Goal: Task Accomplishment & Management: Manage account settings

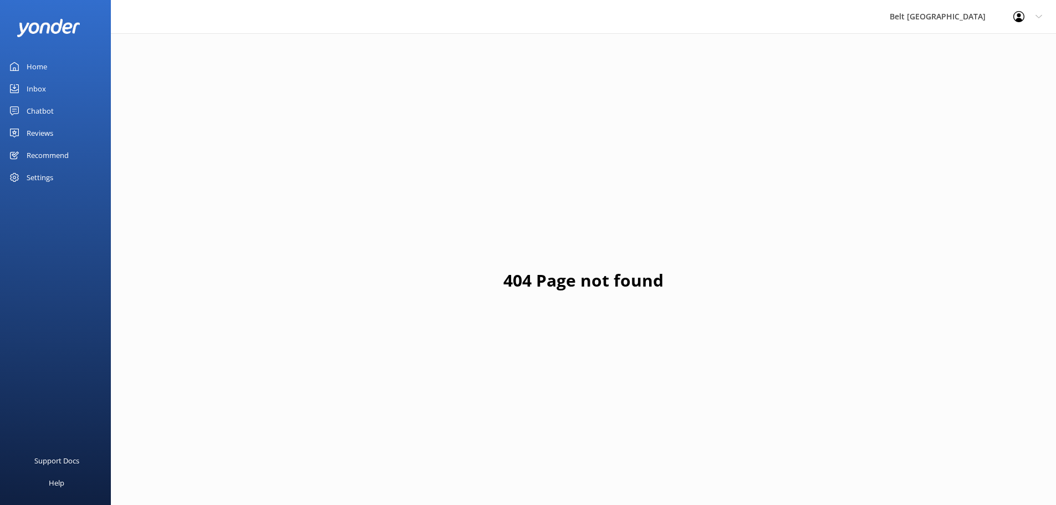
click at [55, 127] on link "Reviews" at bounding box center [55, 133] width 111 height 22
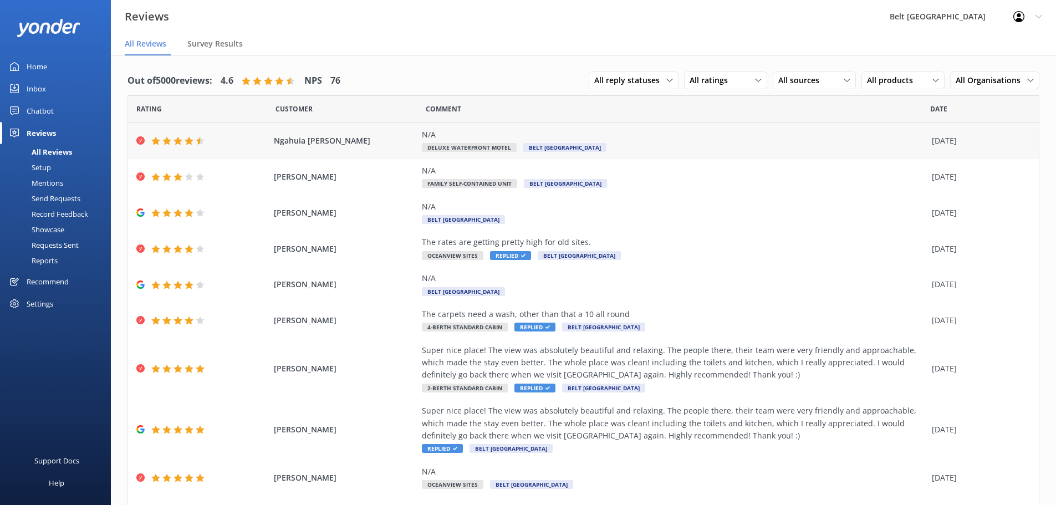
click at [370, 145] on span "Ngahuia [PERSON_NAME]" at bounding box center [345, 141] width 143 height 12
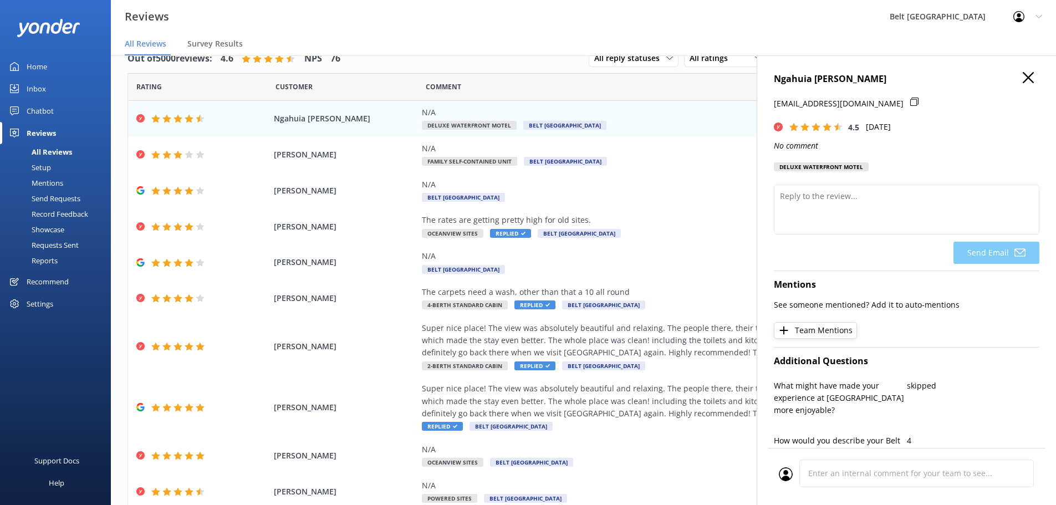
click at [1022, 82] on icon "button" at bounding box center [1027, 77] width 11 height 11
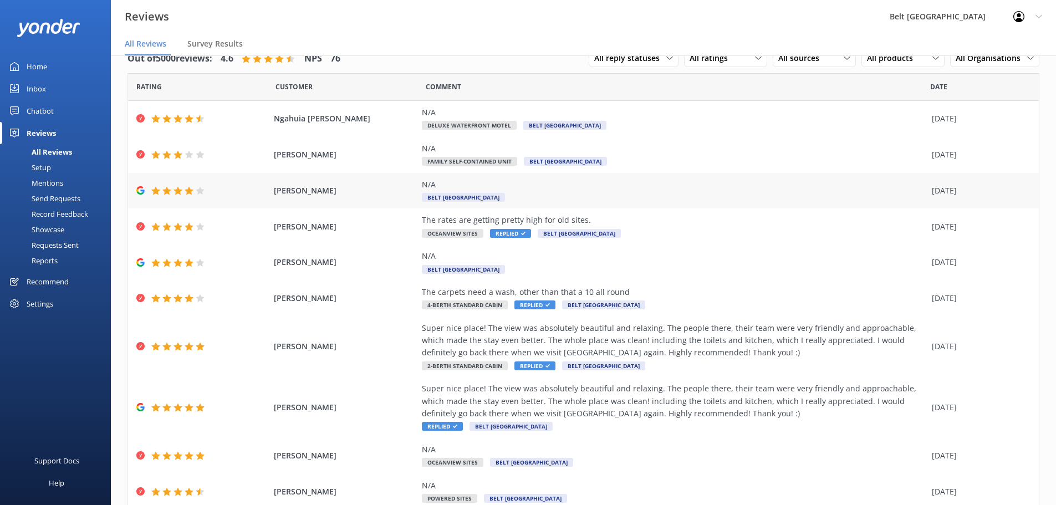
click at [269, 194] on div "[PERSON_NAME] N/A Belt [GEOGRAPHIC_DATA] [DATE]" at bounding box center [583, 191] width 910 height 36
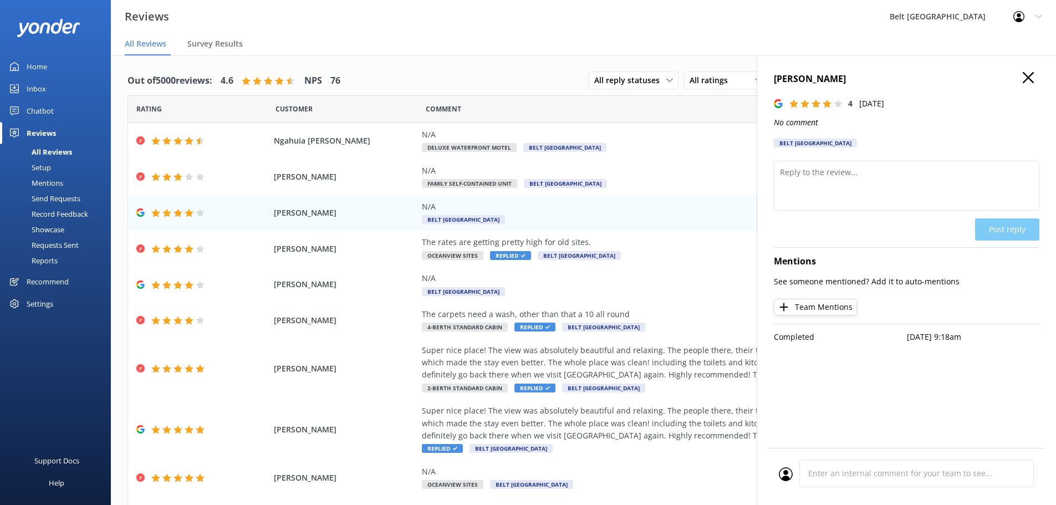
click at [1028, 78] on use "button" at bounding box center [1027, 77] width 11 height 11
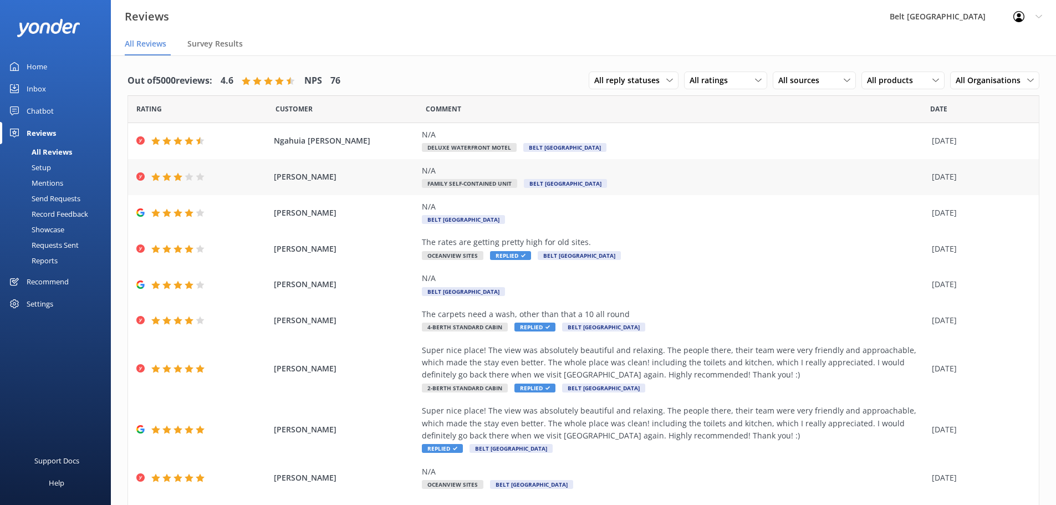
click at [391, 186] on div "[PERSON_NAME] N/A Family Self-Contained [GEOGRAPHIC_DATA] [DATE]" at bounding box center [583, 177] width 910 height 36
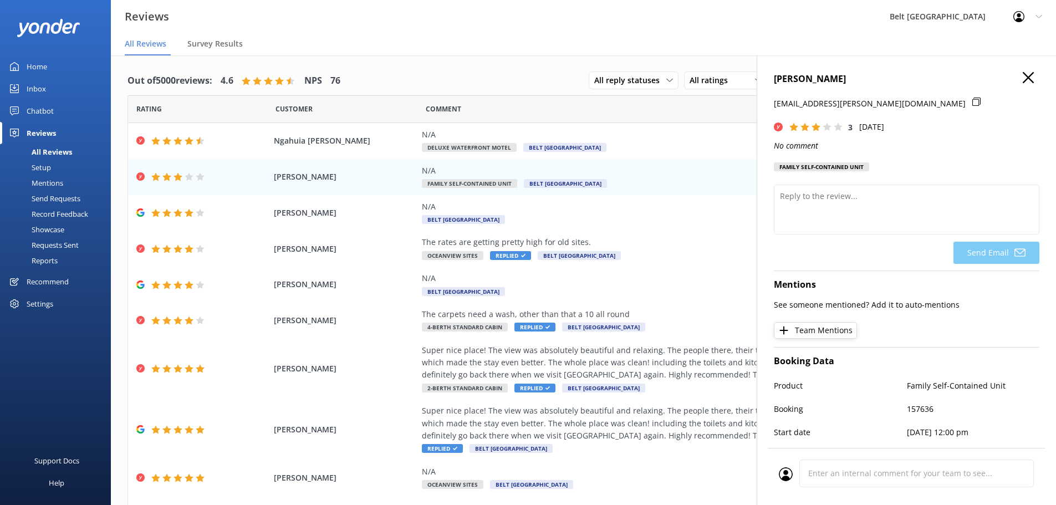
click at [1013, 80] on h4 "[PERSON_NAME]" at bounding box center [906, 79] width 265 height 14
click at [1022, 80] on use "button" at bounding box center [1027, 77] width 11 height 11
